Goal: Information Seeking & Learning: Understand process/instructions

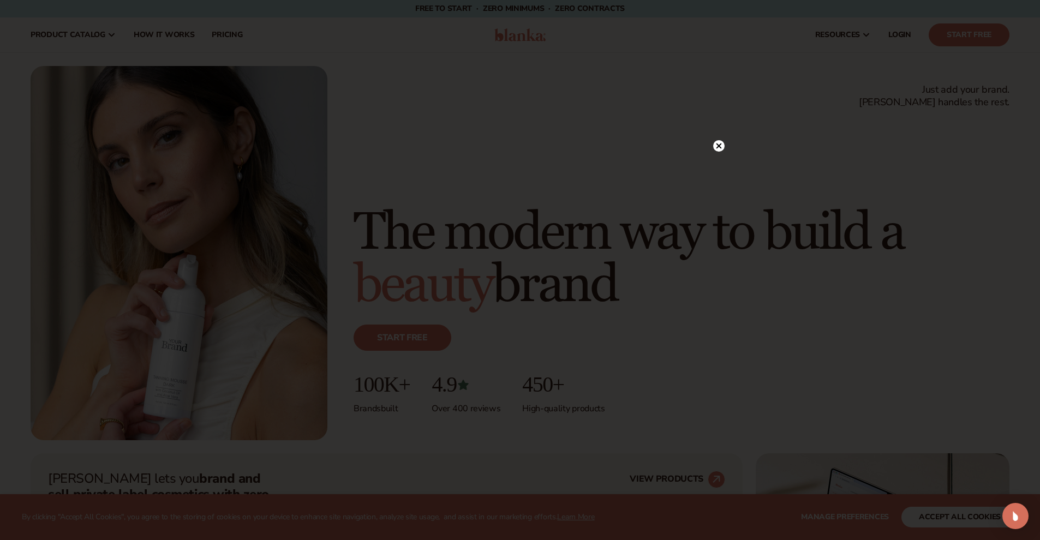
click at [721, 149] on circle at bounding box center [718, 145] width 11 height 11
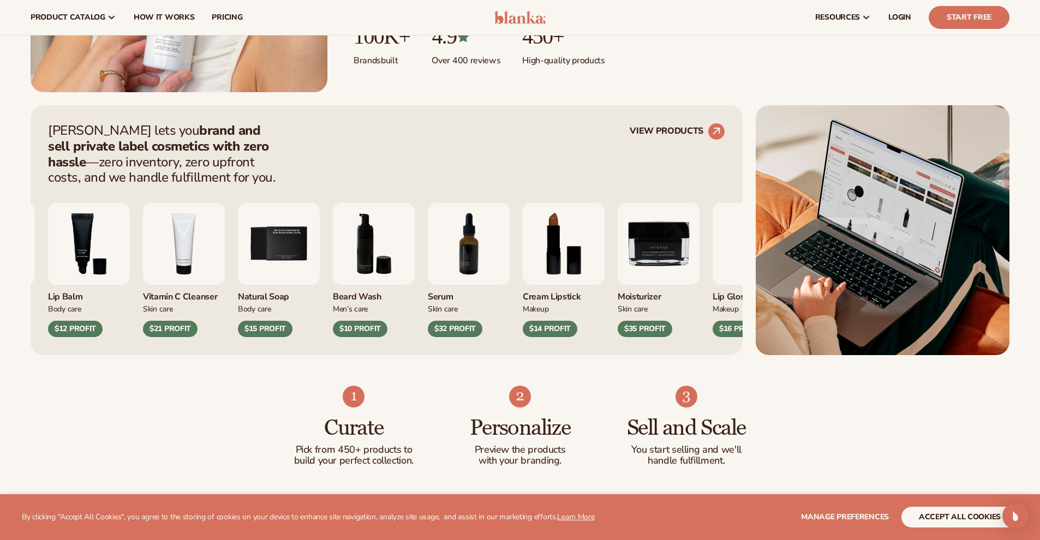
scroll to position [295, 0]
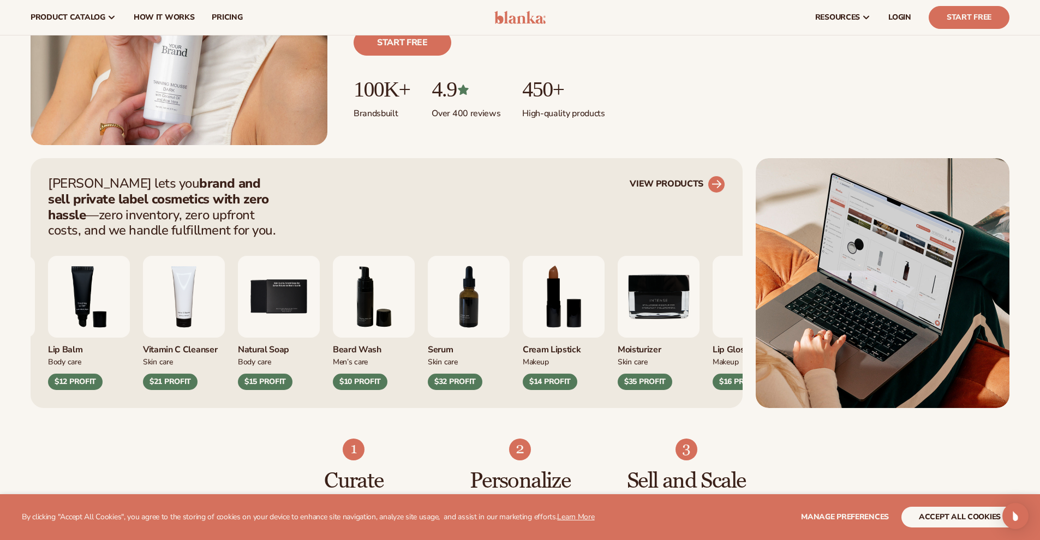
click at [695, 176] on div "[PERSON_NAME] lets you brand and sell private label cosmetics with zero hassle …" at bounding box center [387, 283] width 712 height 250
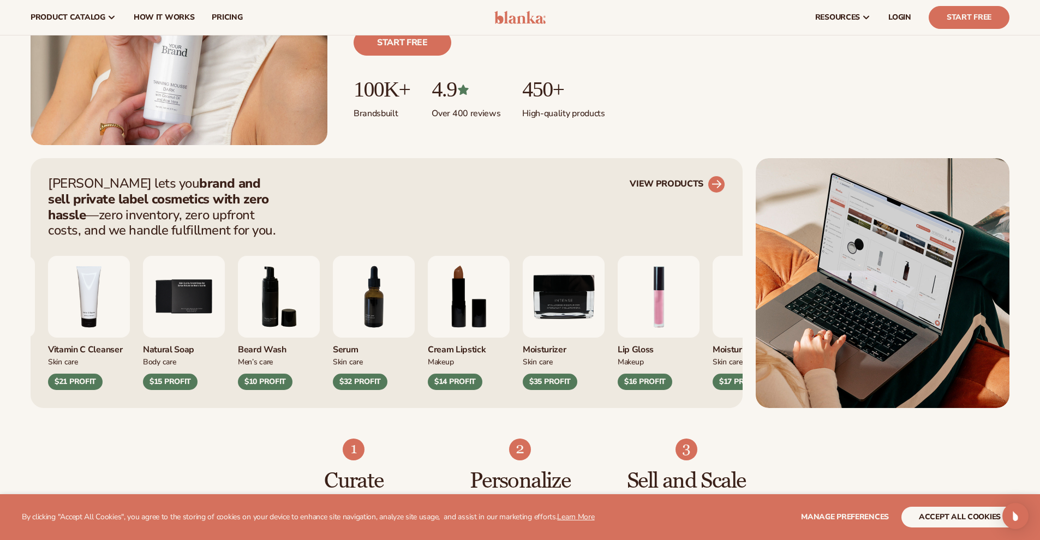
click at [690, 182] on link "VIEW PRODUCTS" at bounding box center [677, 184] width 95 height 17
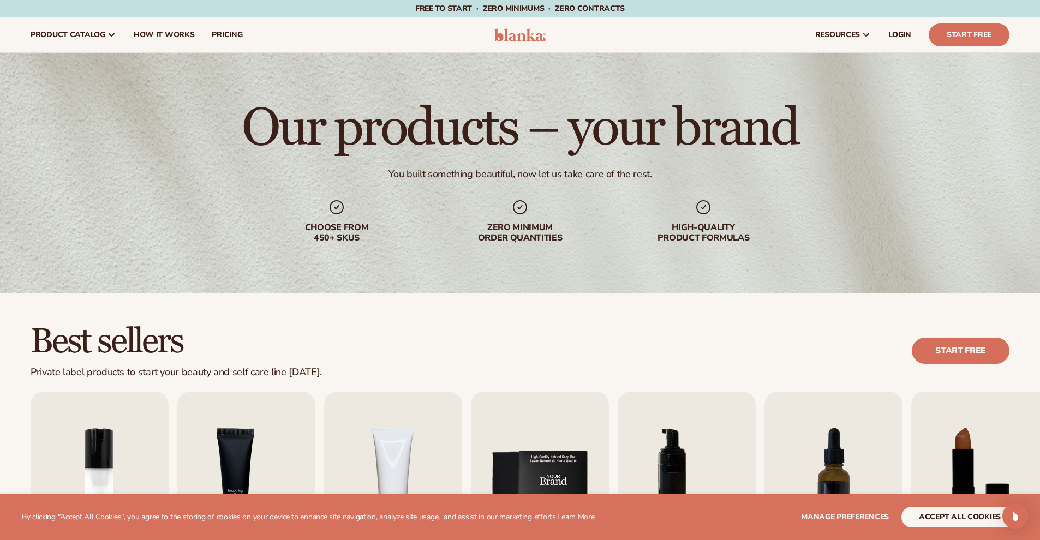
scroll to position [221, 0]
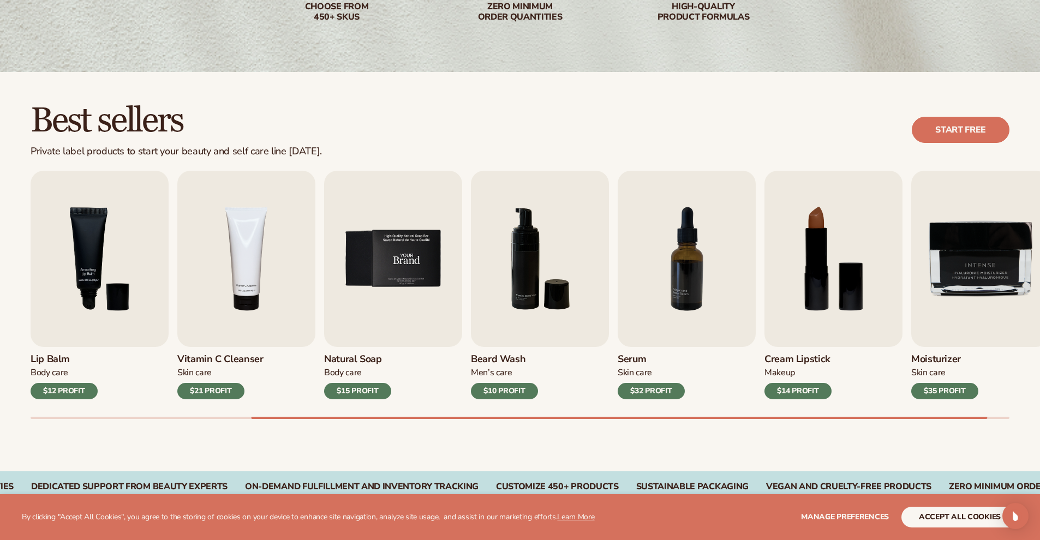
click at [397, 271] on img "5 / 9" at bounding box center [393, 259] width 138 height 176
click at [399, 266] on img "5 / 9" at bounding box center [393, 259] width 138 height 176
click at [361, 396] on div "$15 PROFIT" at bounding box center [357, 391] width 67 height 16
click at [369, 234] on img "5 / 9" at bounding box center [393, 259] width 138 height 176
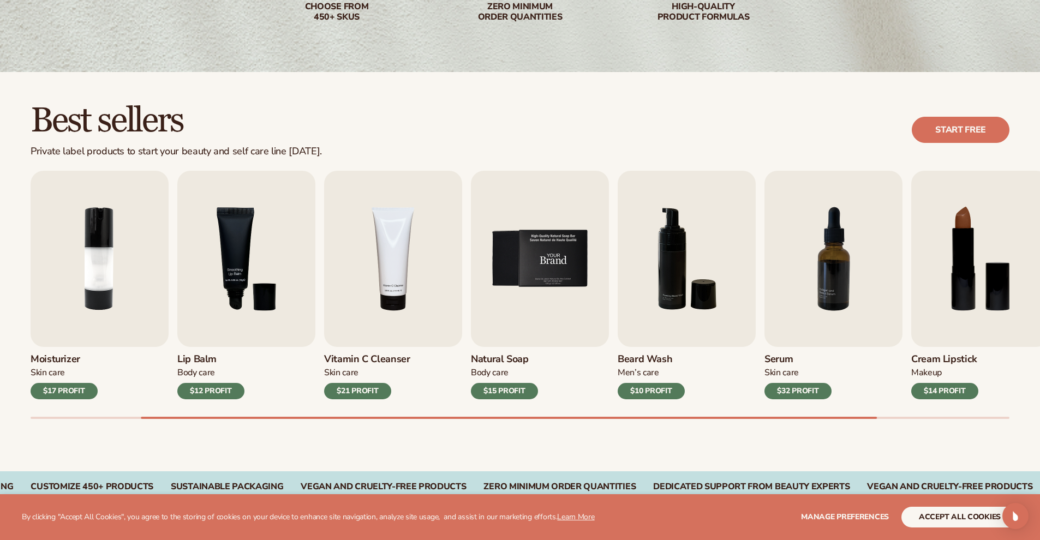
click at [564, 250] on img "5 / 9" at bounding box center [540, 259] width 138 height 176
click at [347, 389] on div "$21 PROFIT" at bounding box center [357, 391] width 67 height 16
click at [547, 266] on img "5 / 9" at bounding box center [540, 259] width 138 height 176
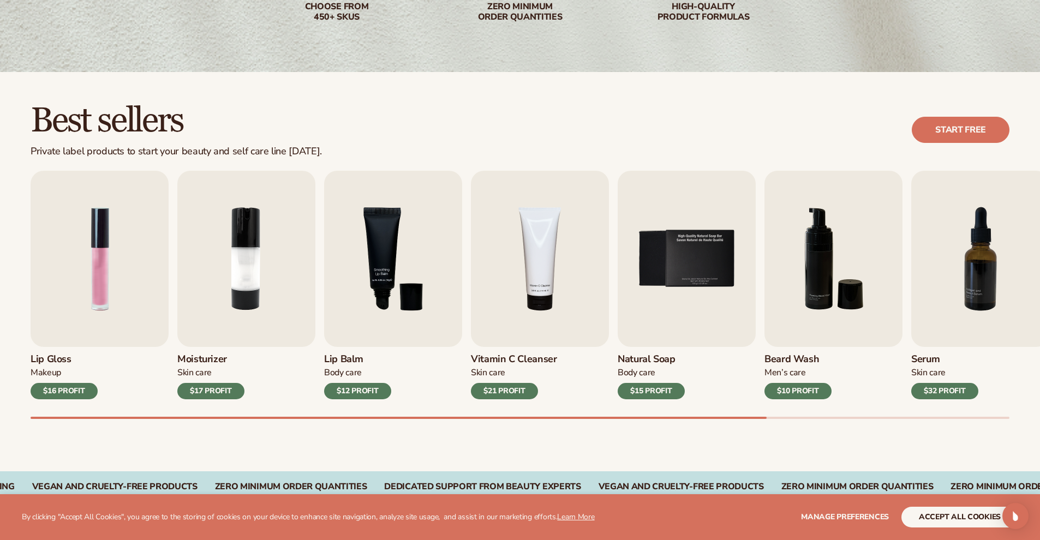
scroll to position [0, 0]
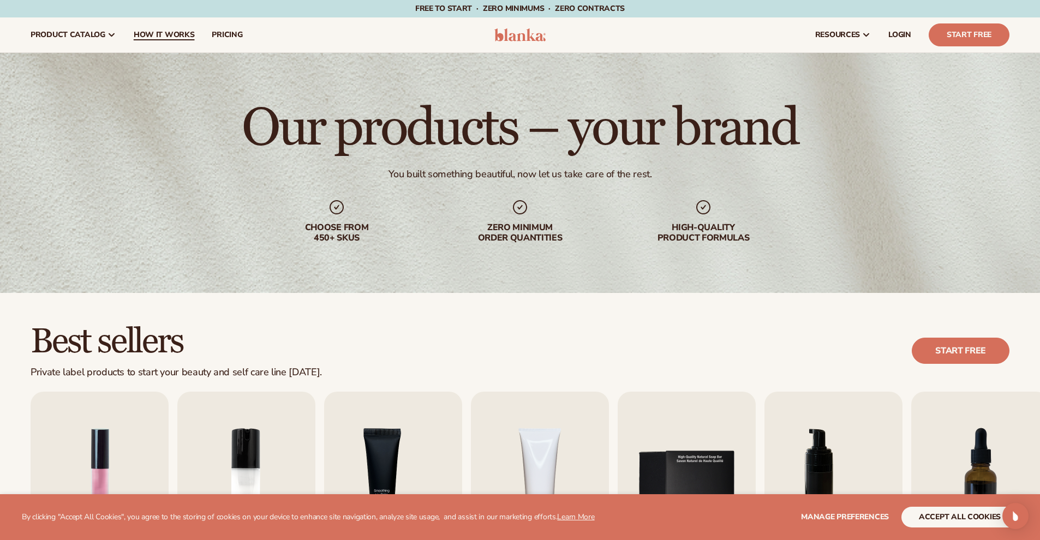
click at [164, 32] on span "How It Works" at bounding box center [164, 35] width 61 height 9
